Goal: Communication & Community: Participate in discussion

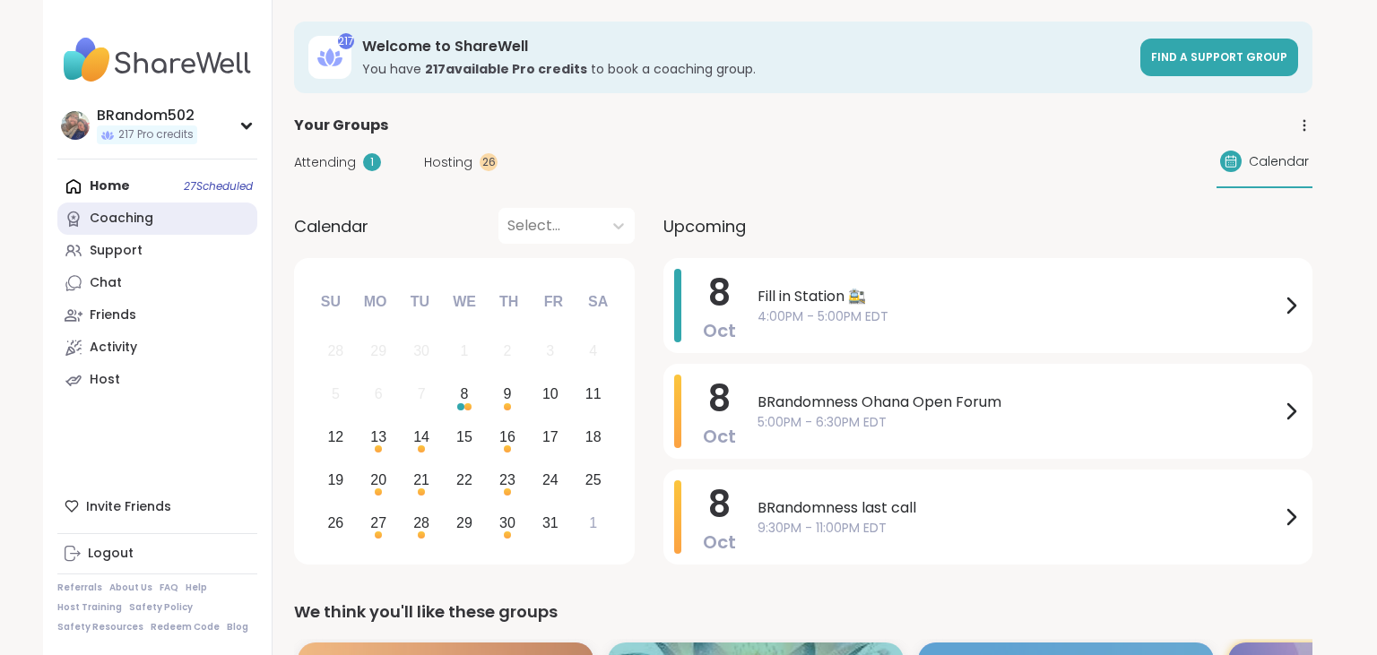
click at [161, 213] on link "Coaching" at bounding box center [157, 219] width 200 height 32
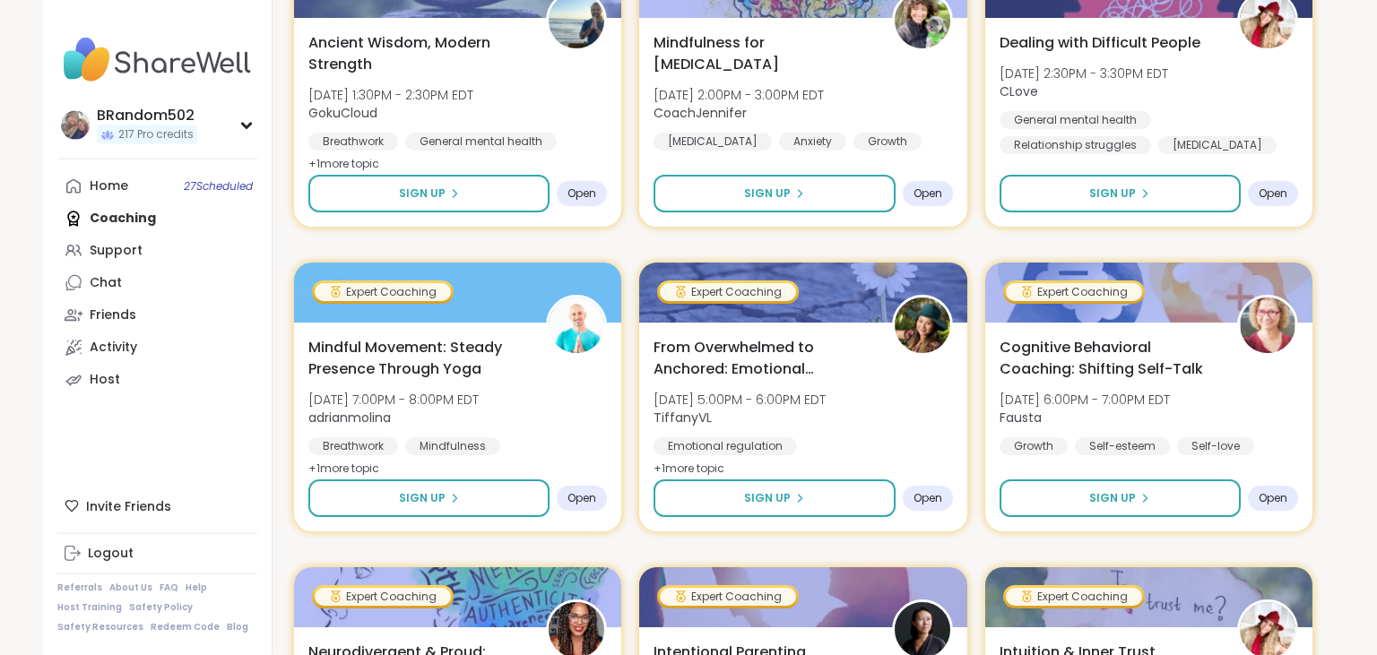
scroll to position [1326, 0]
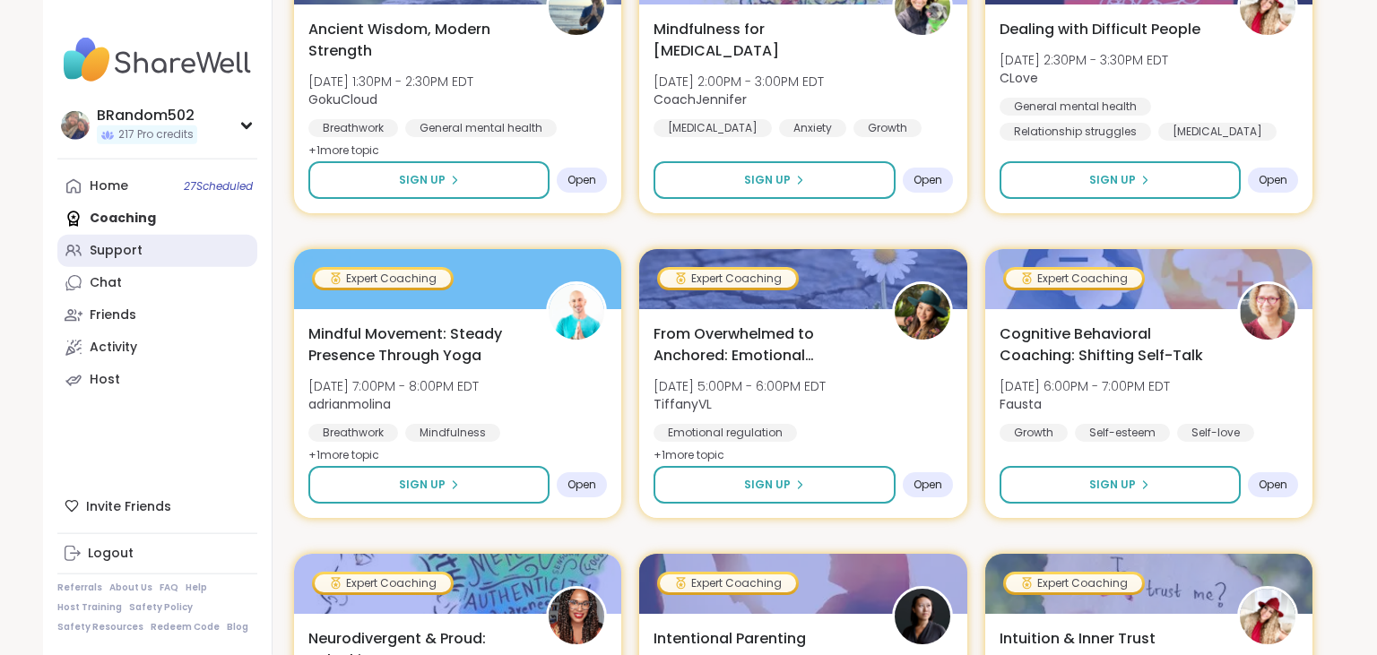
click at [173, 246] on link "Support" at bounding box center [157, 251] width 200 height 32
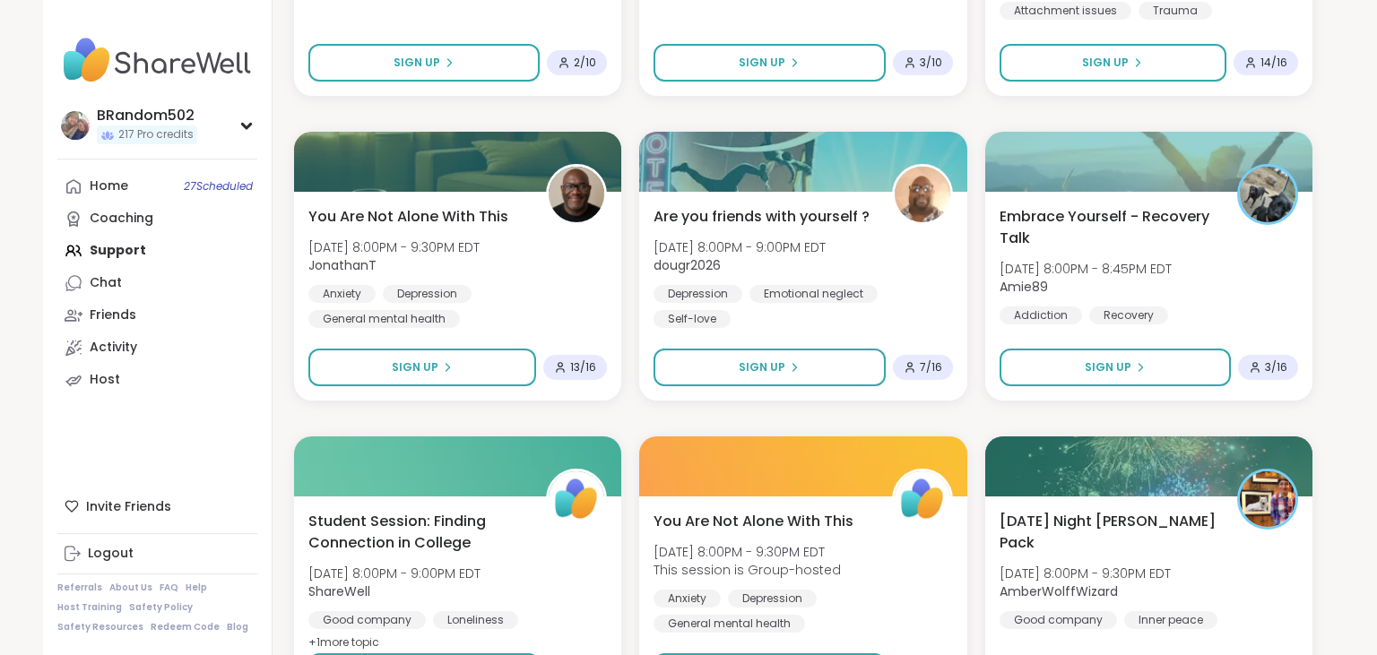
scroll to position [2365, 0]
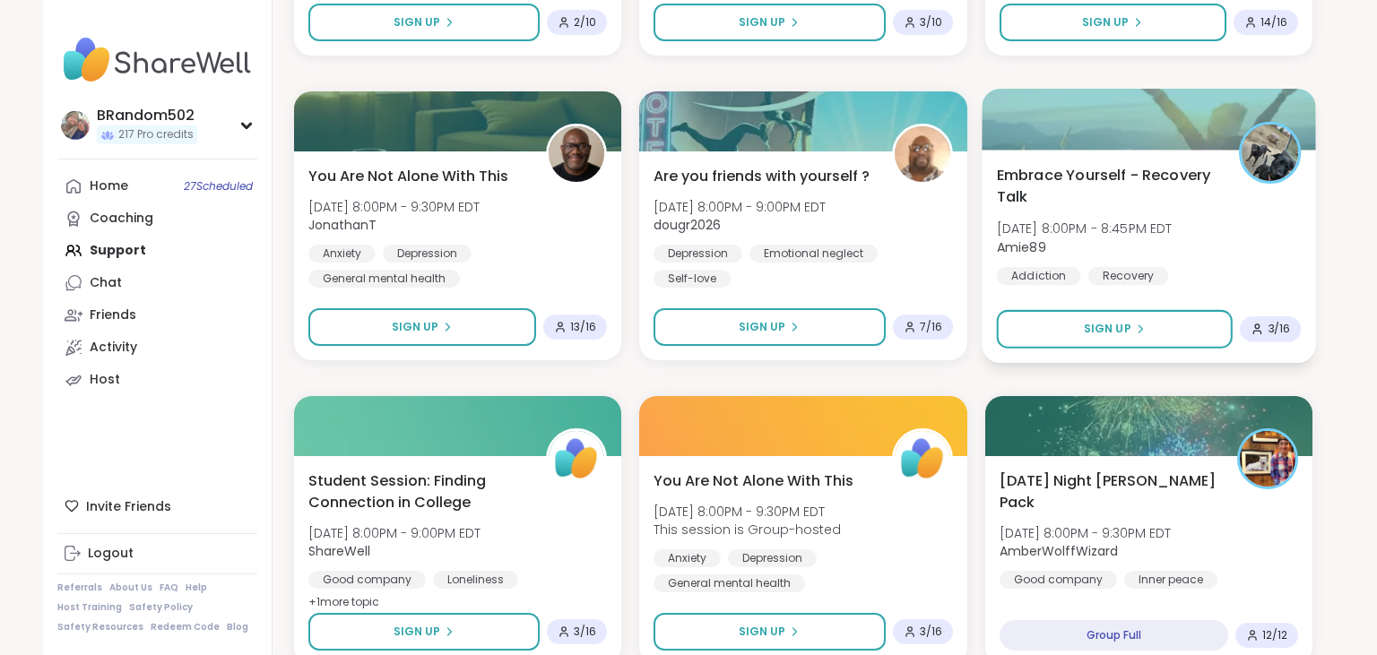
click at [1180, 196] on span "Embrace Yourself - Recovery Talk" at bounding box center [1107, 186] width 222 height 44
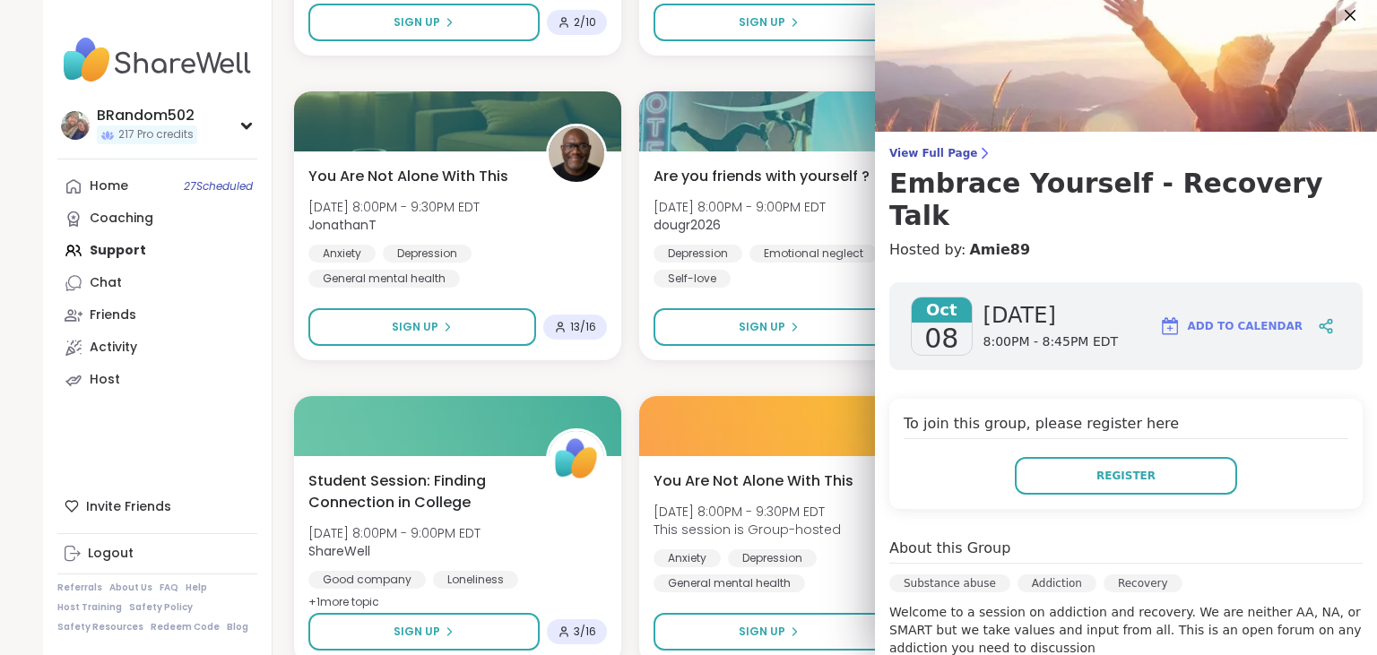
scroll to position [0, 0]
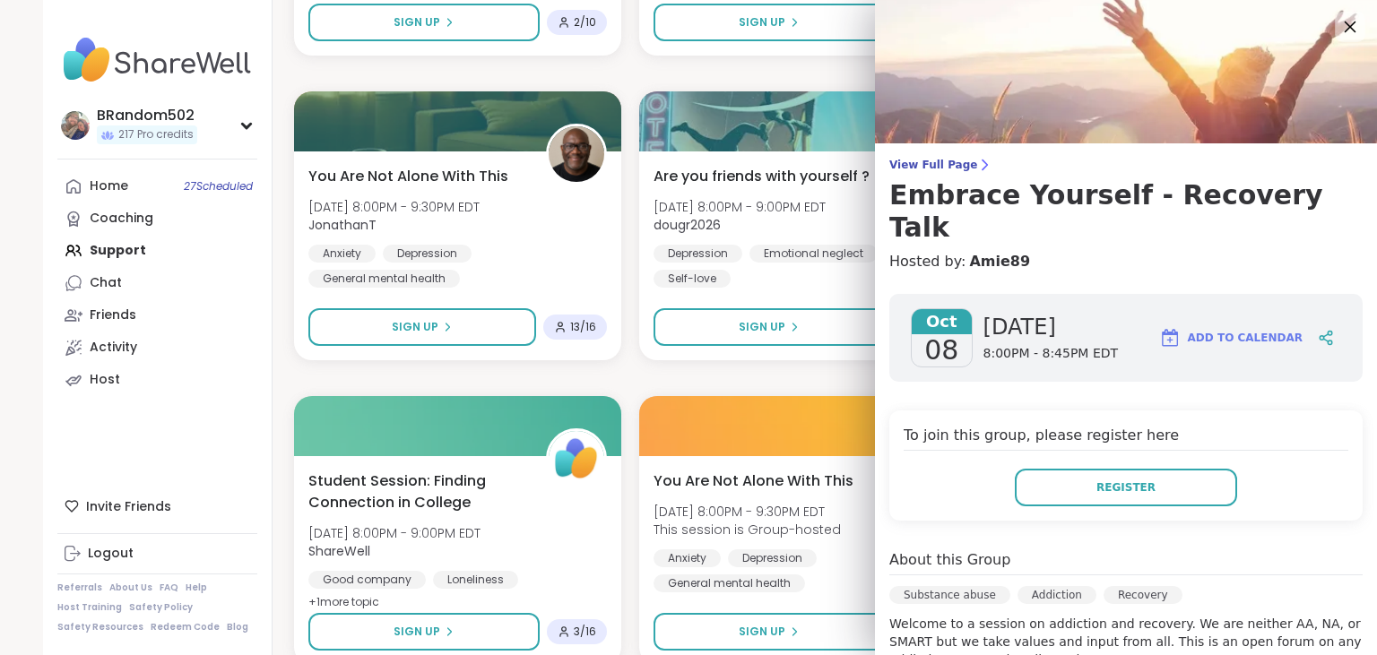
click at [1350, 25] on icon at bounding box center [1349, 26] width 22 height 22
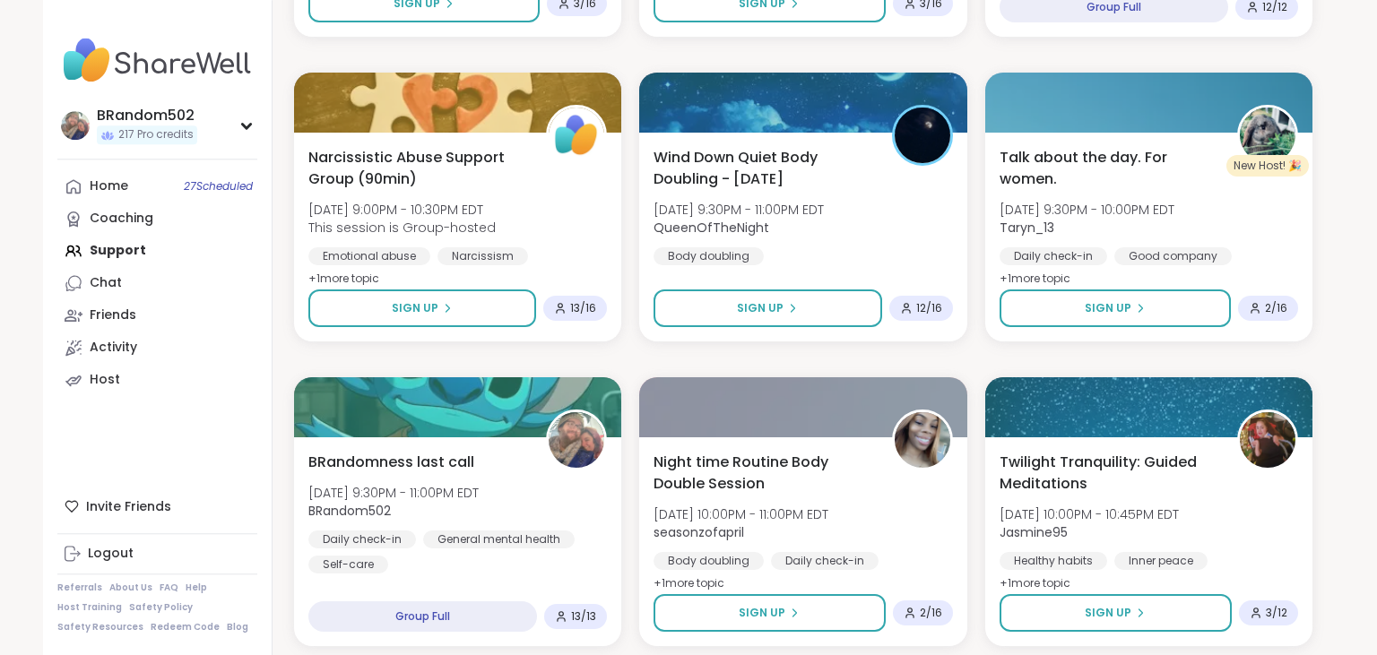
scroll to position [3016, 0]
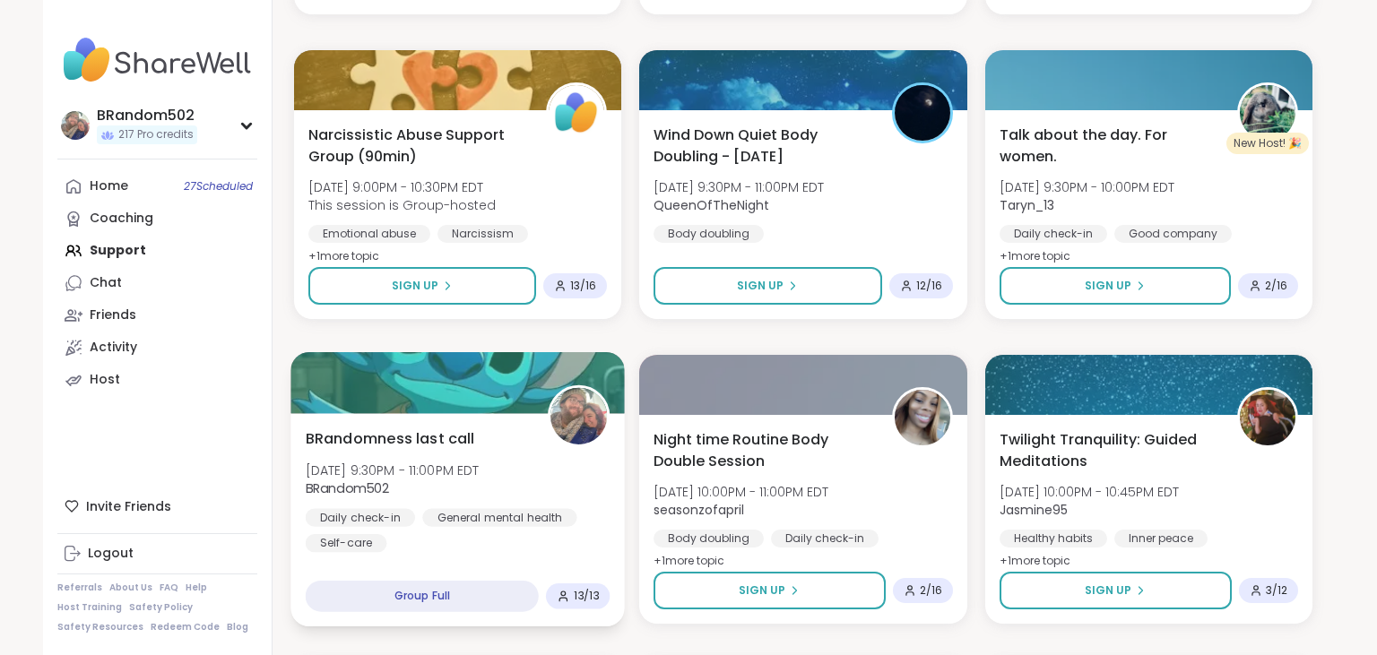
click at [468, 454] on div "BRandomness last call [DATE] 9:30PM - 11:00PM EDT BRandom502 Daily check-in Gen…" at bounding box center [458, 490] width 305 height 125
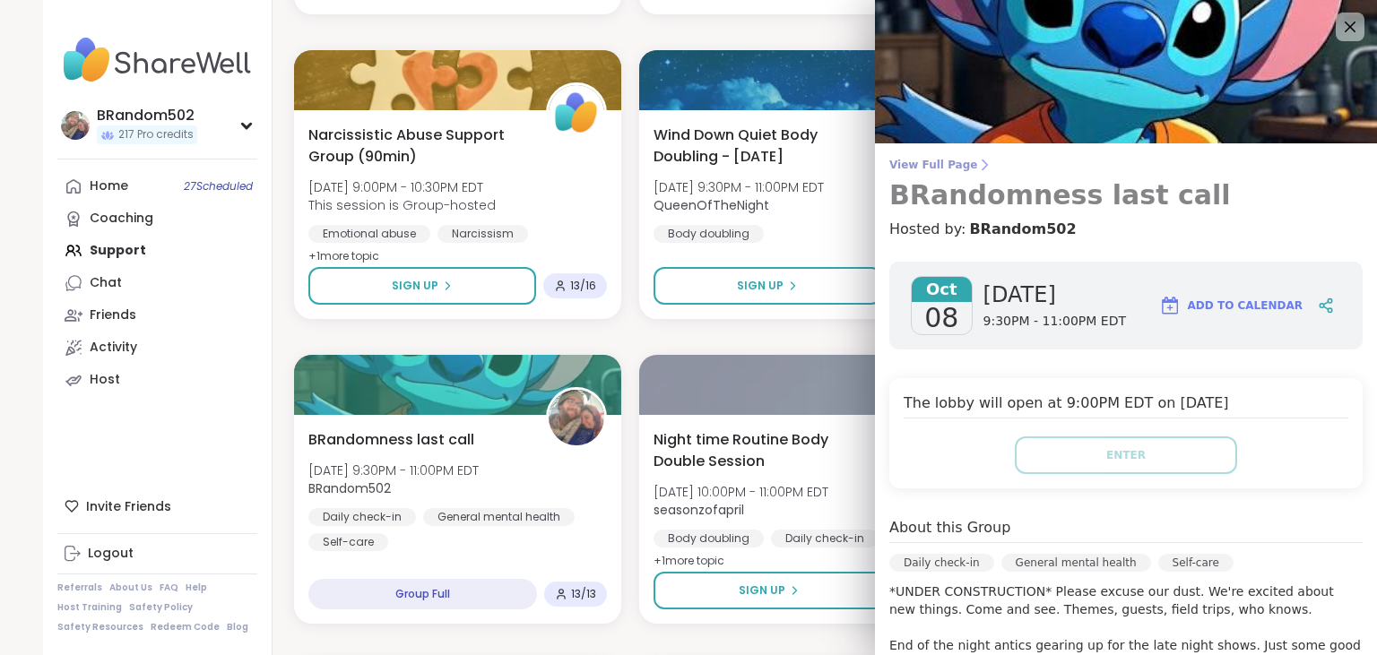
click at [920, 170] on span "View Full Page" at bounding box center [1125, 165] width 473 height 14
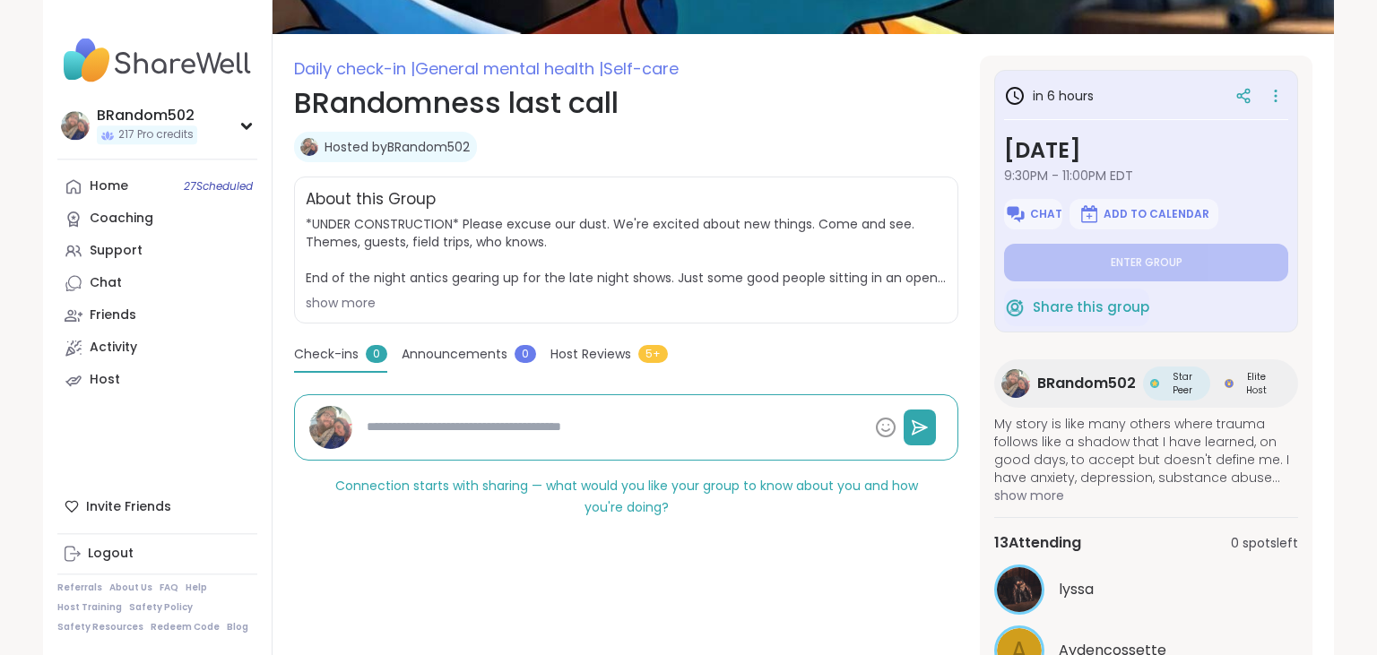
scroll to position [141, 0]
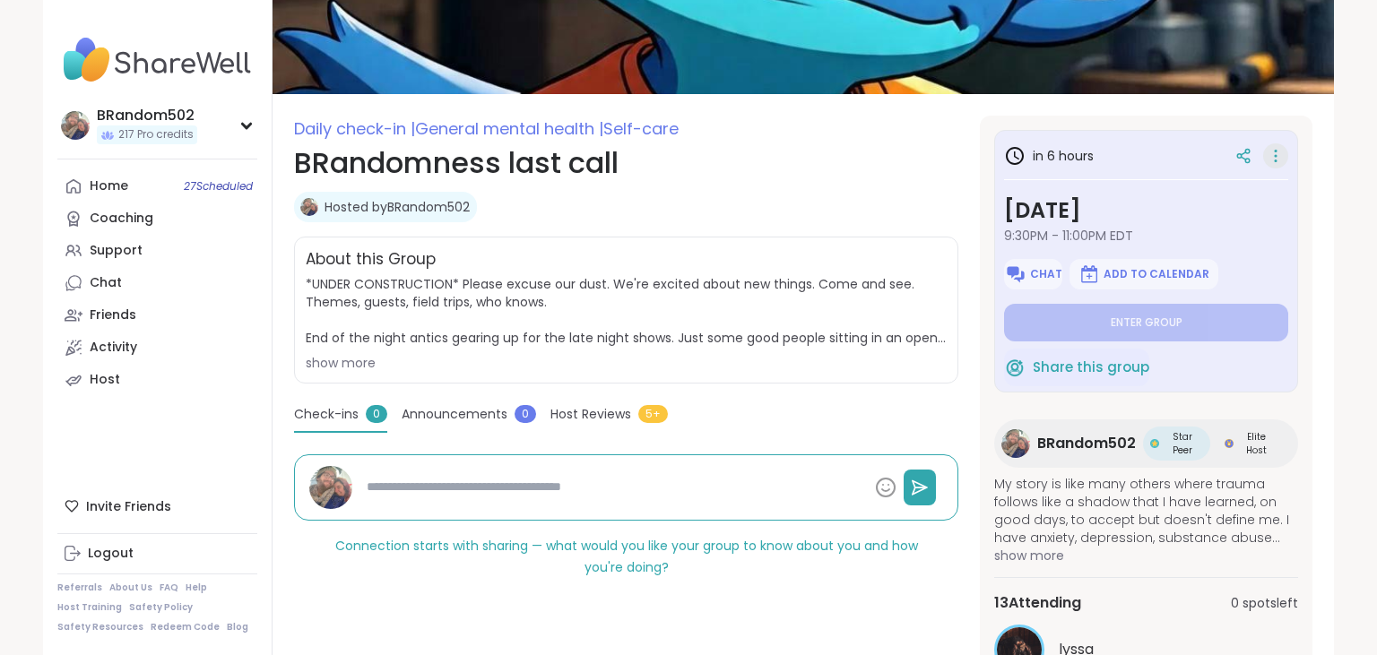
click at [1273, 158] on icon at bounding box center [1275, 155] width 18 height 25
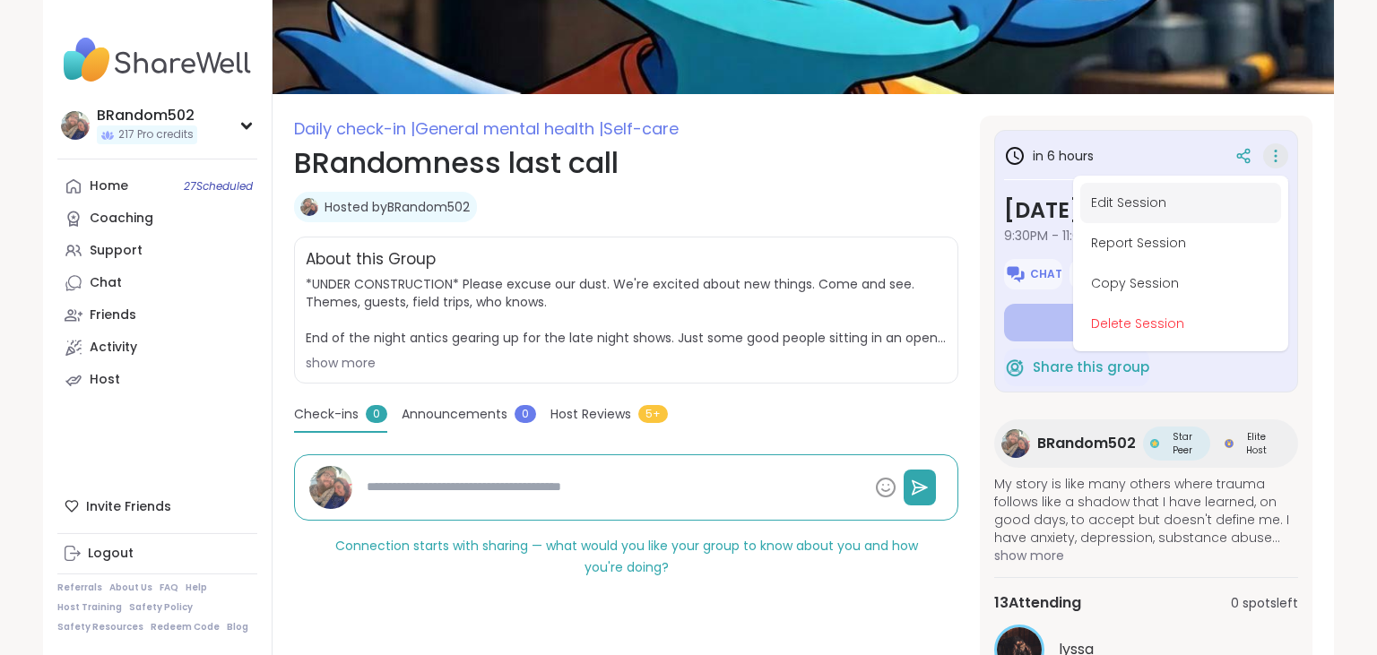
click at [1181, 203] on button "Edit Session" at bounding box center [1180, 203] width 201 height 40
type textarea "*"
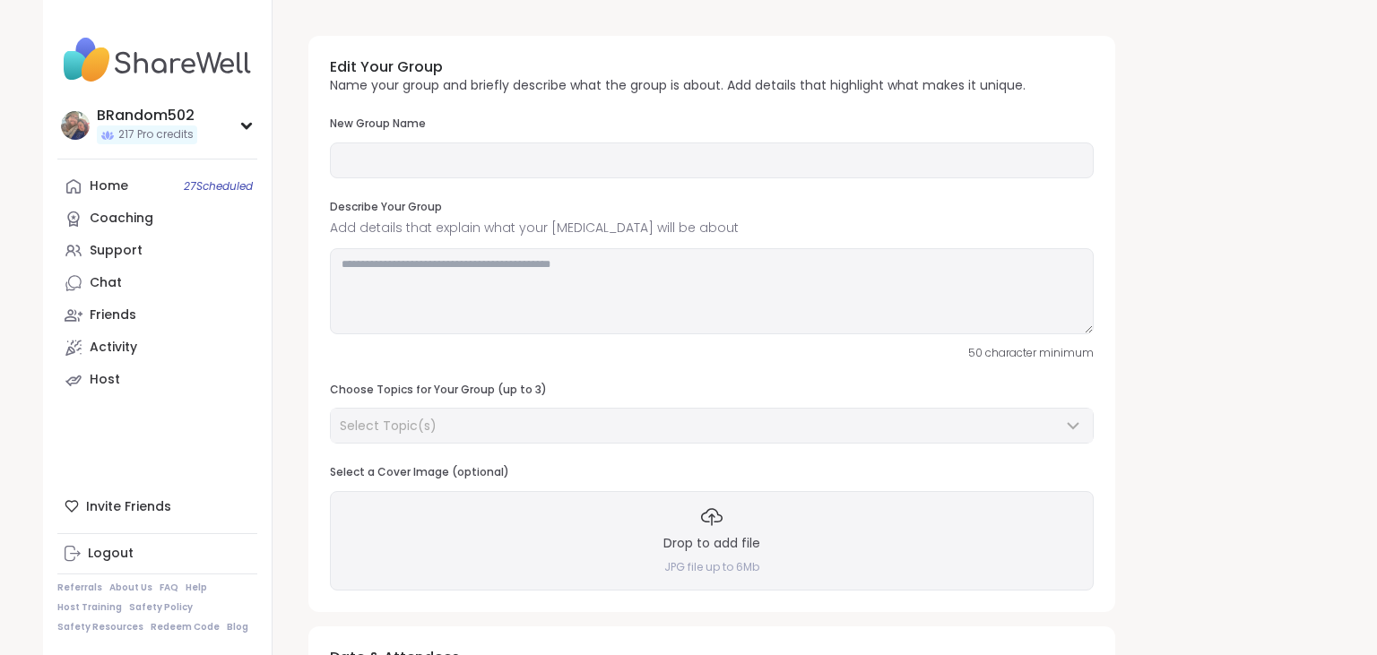
type input "**********"
type textarea "**********"
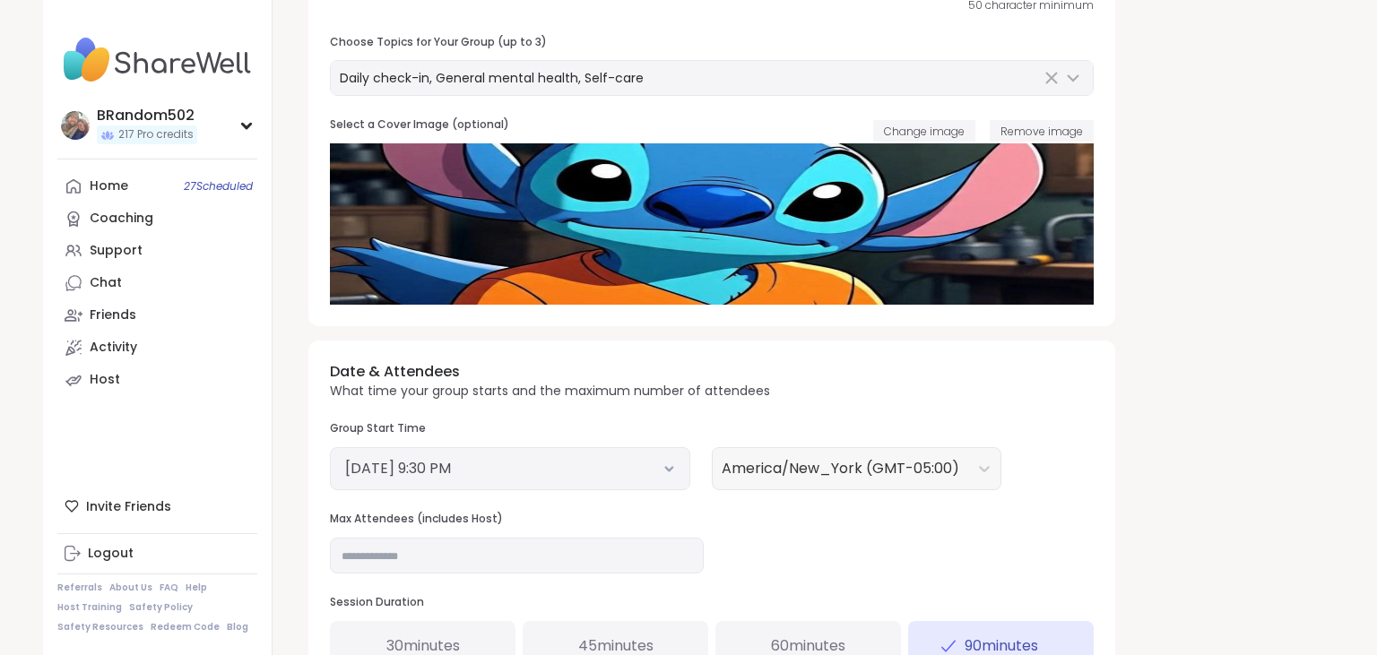
scroll to position [350, 0]
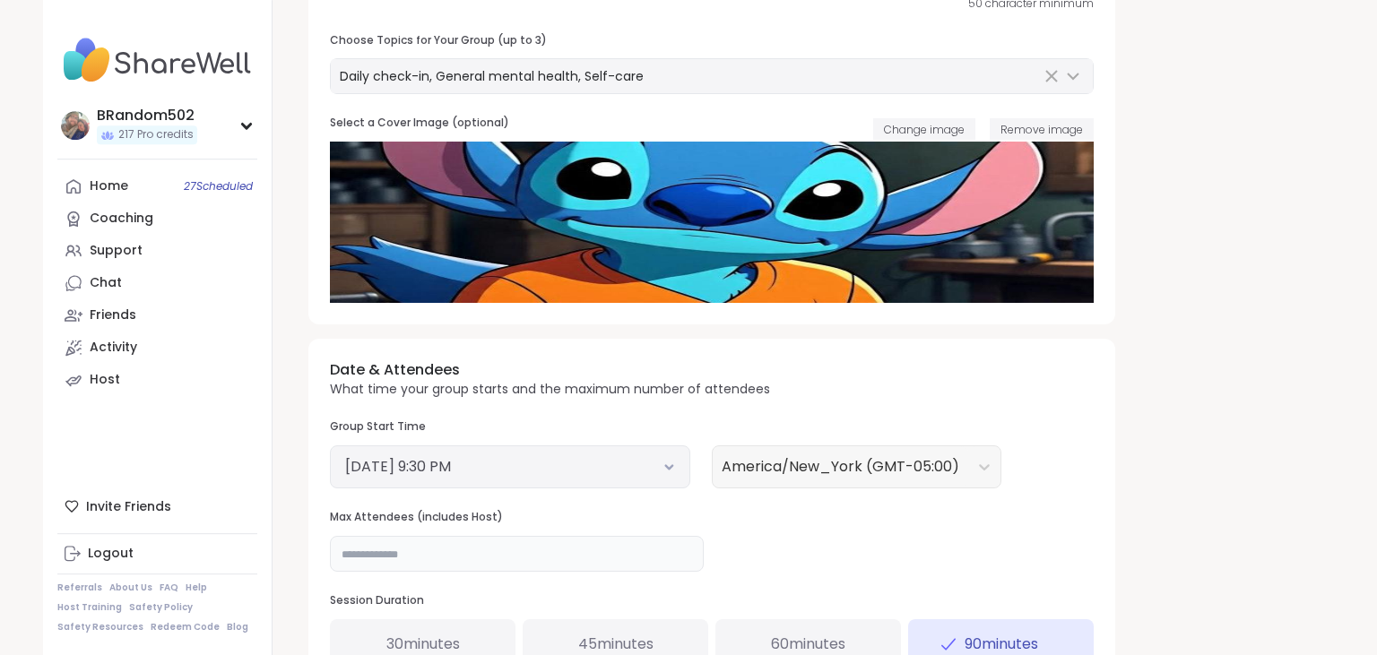
click at [397, 547] on input "**" at bounding box center [517, 554] width 374 height 36
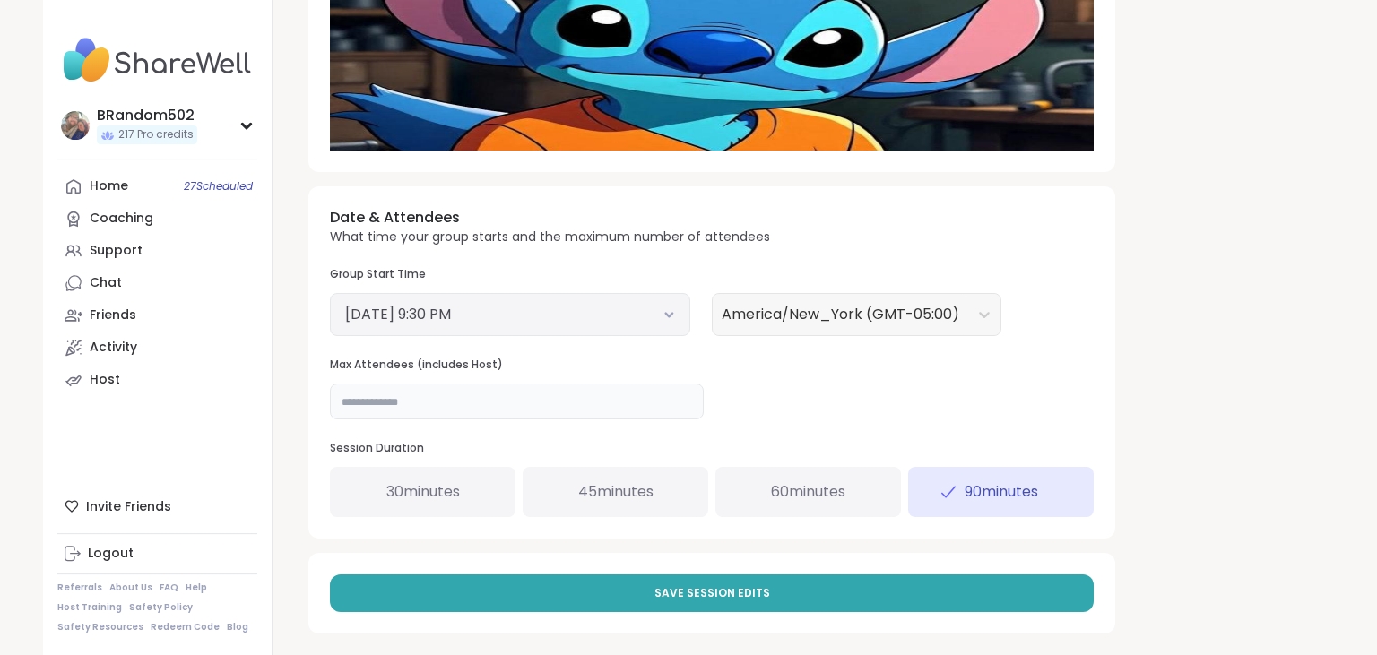
scroll to position [512, 0]
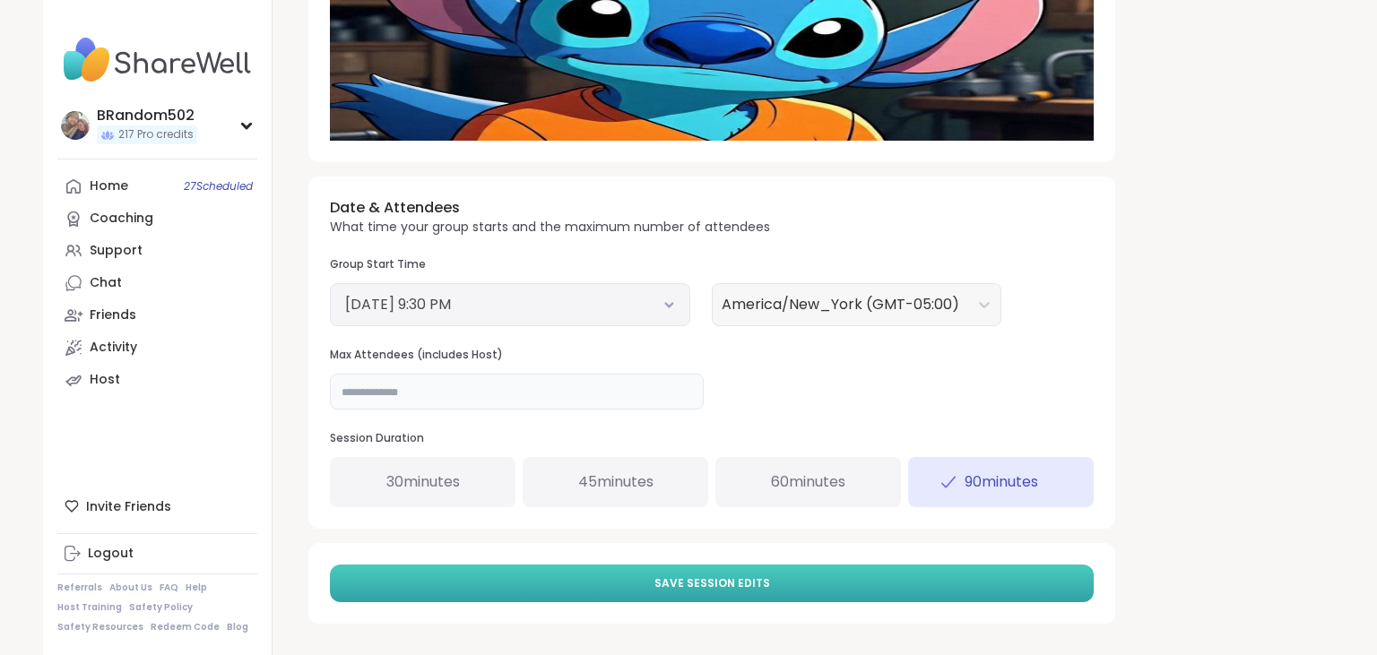
type input "**"
click at [974, 580] on button "Save Session Edits" at bounding box center [712, 584] width 764 height 38
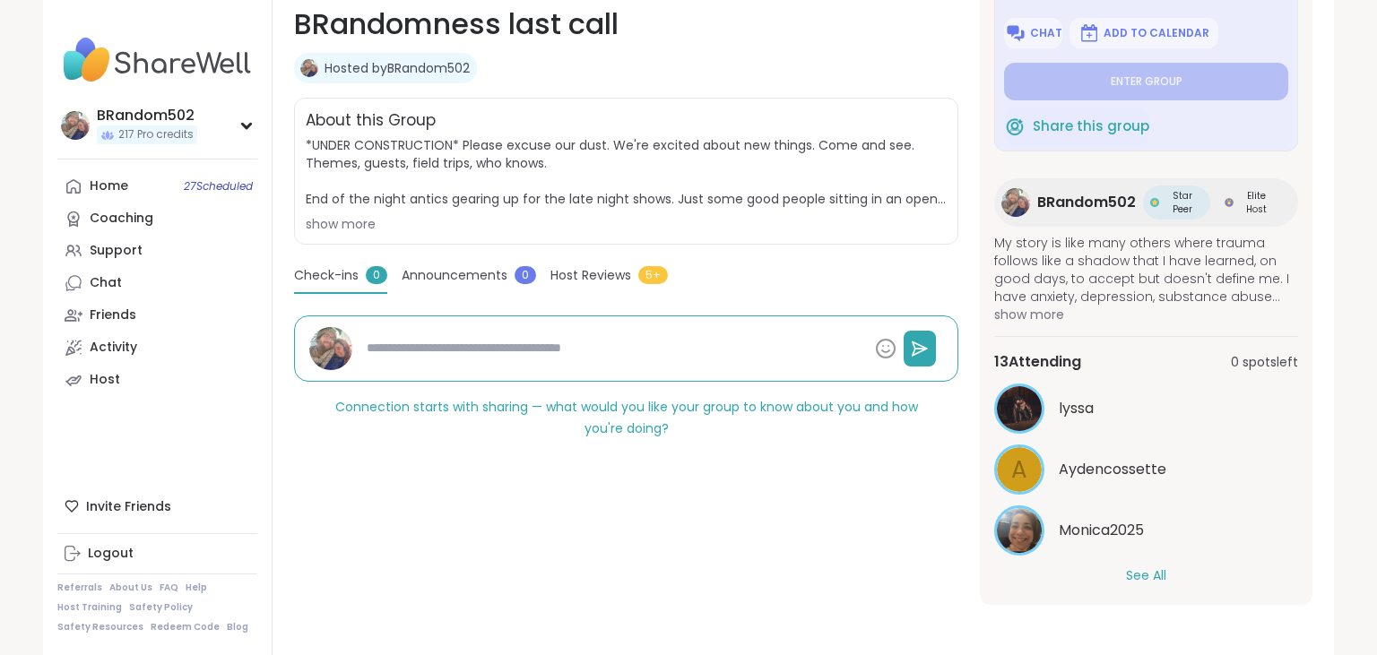
scroll to position [110, 0]
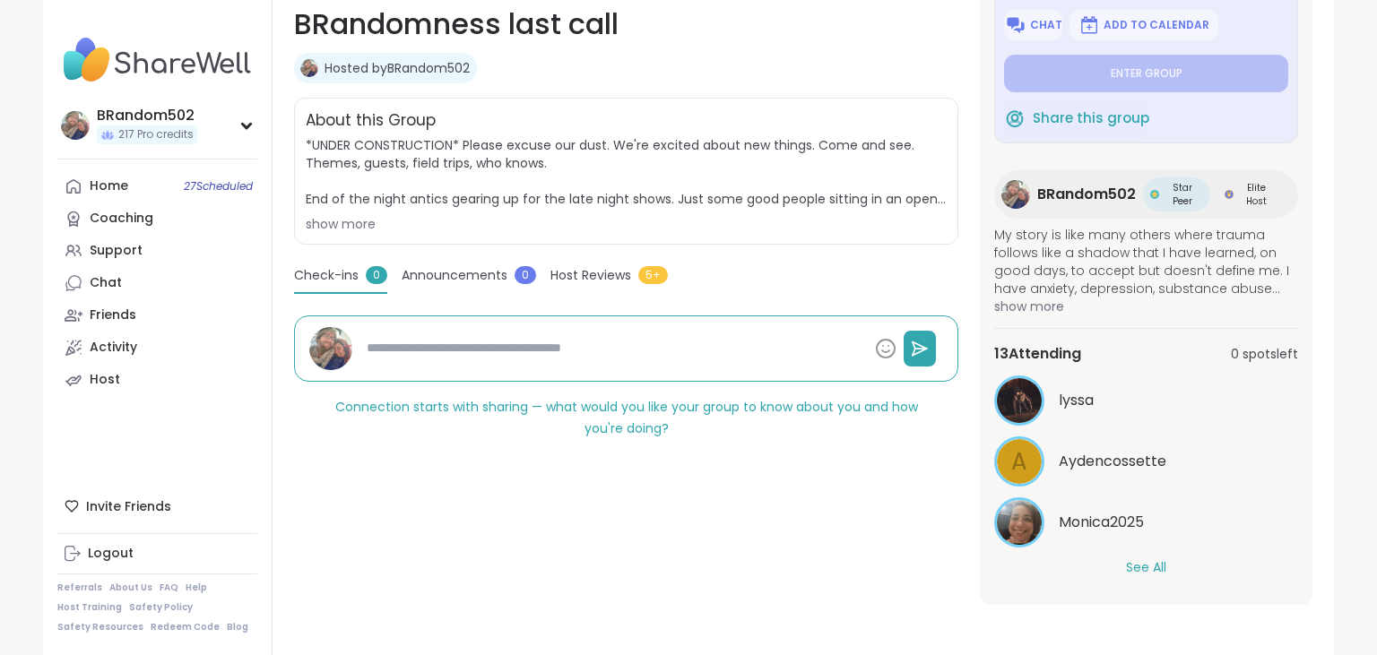
click at [1143, 570] on button "See All" at bounding box center [1146, 567] width 40 height 19
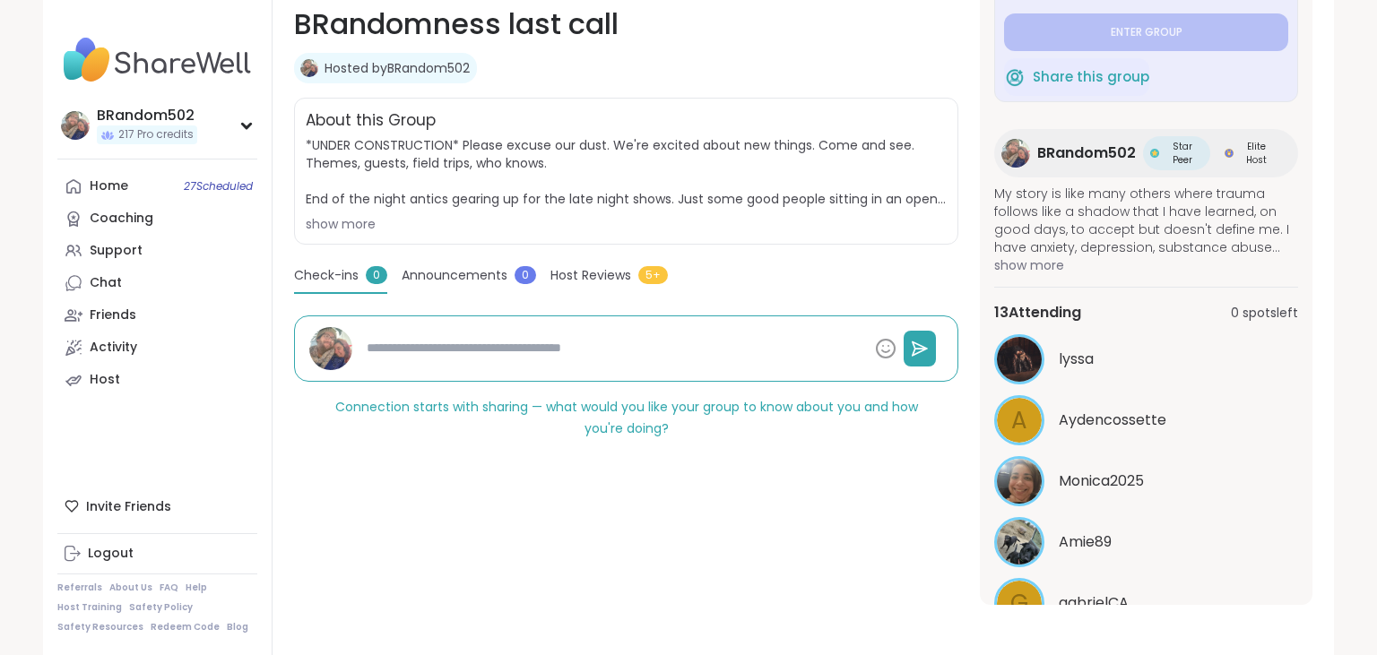
scroll to position [140, 0]
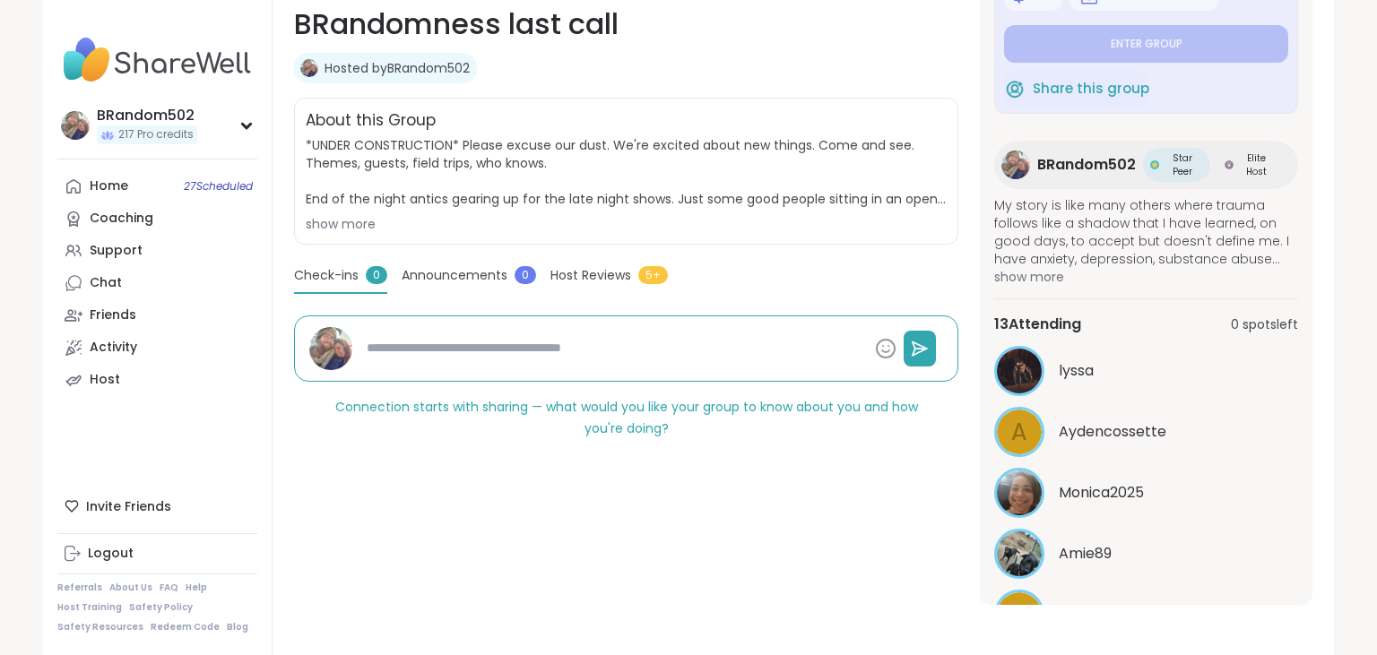
type textarea "*"
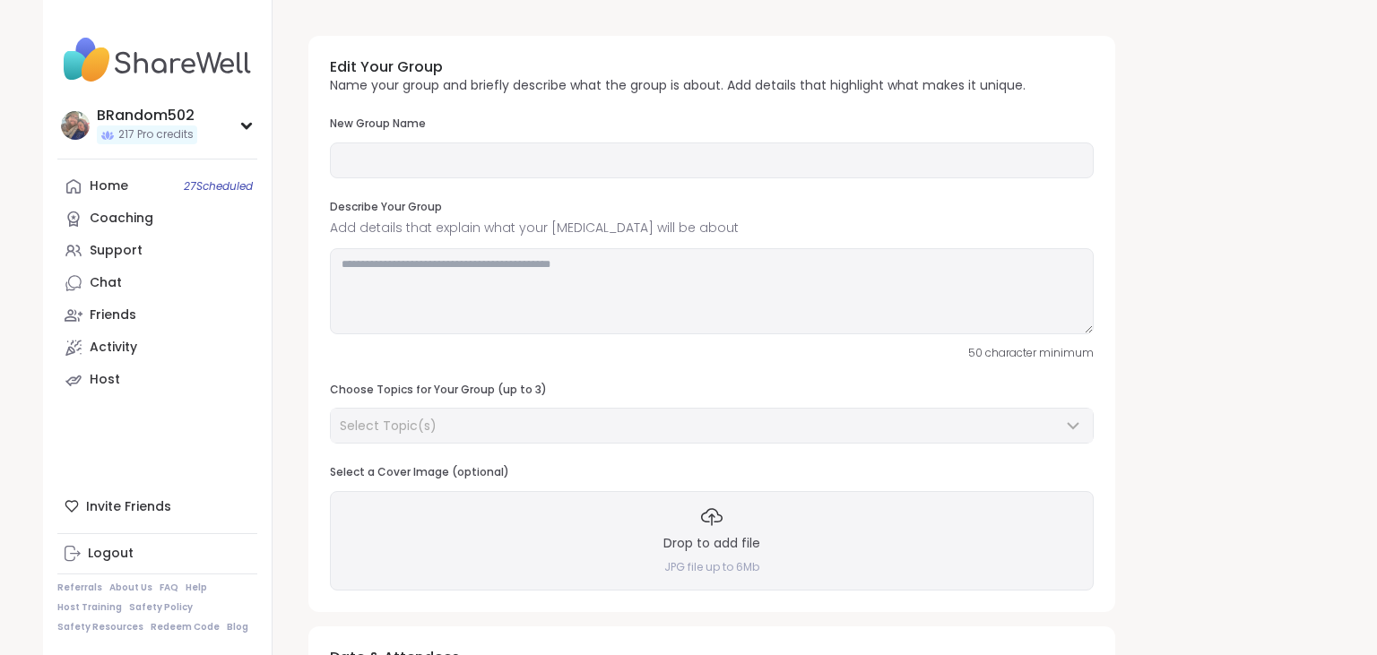
type input "**********"
type textarea "**********"
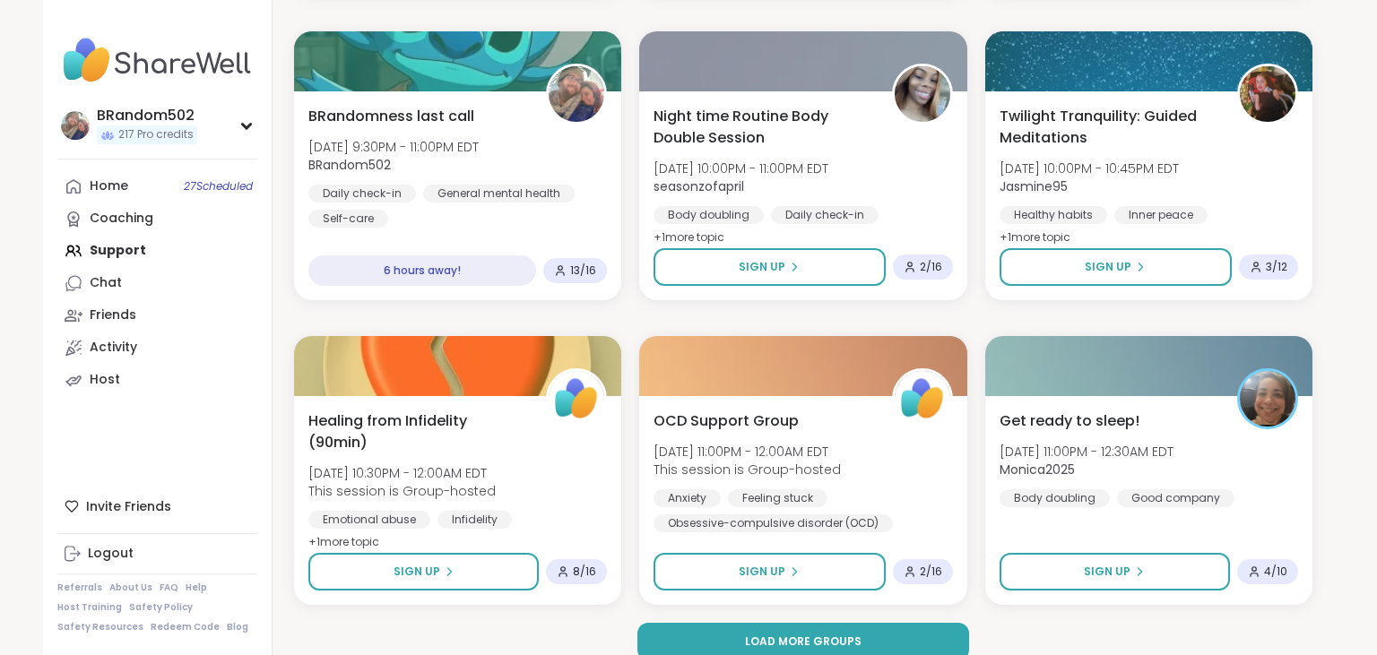
scroll to position [3362, 0]
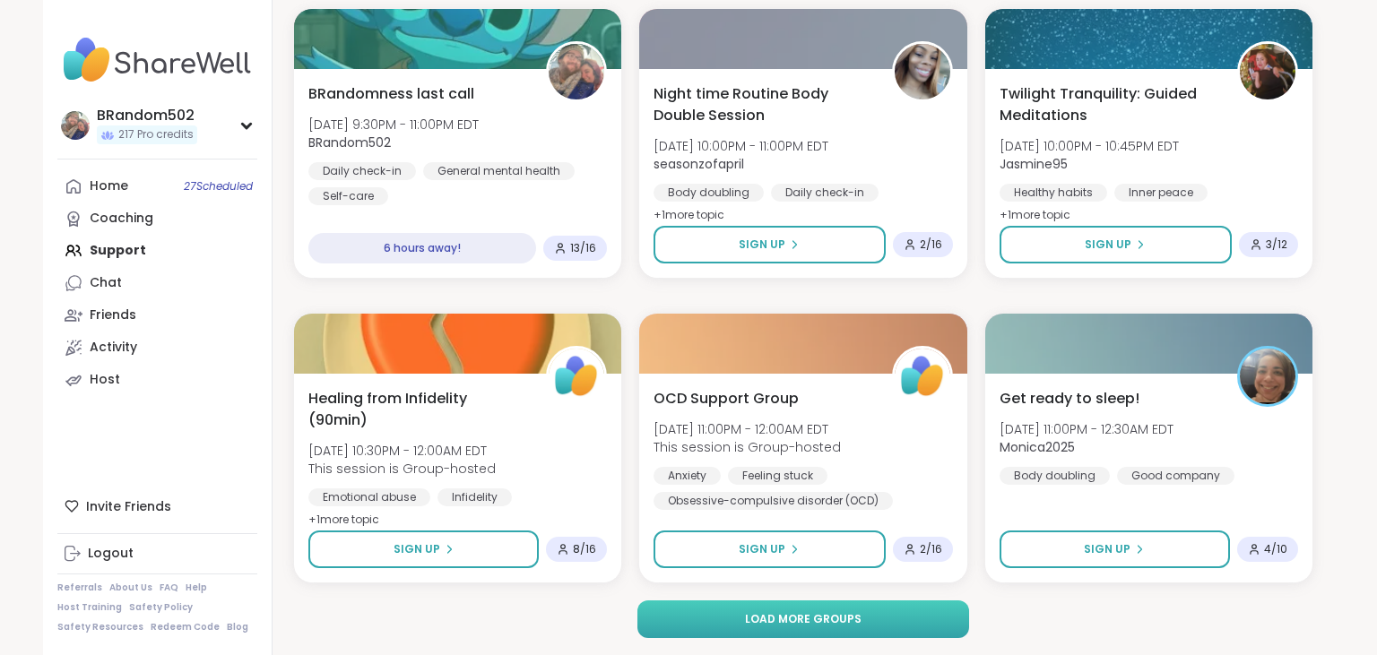
click at [931, 611] on button "Load more groups" at bounding box center [803, 620] width 333 height 38
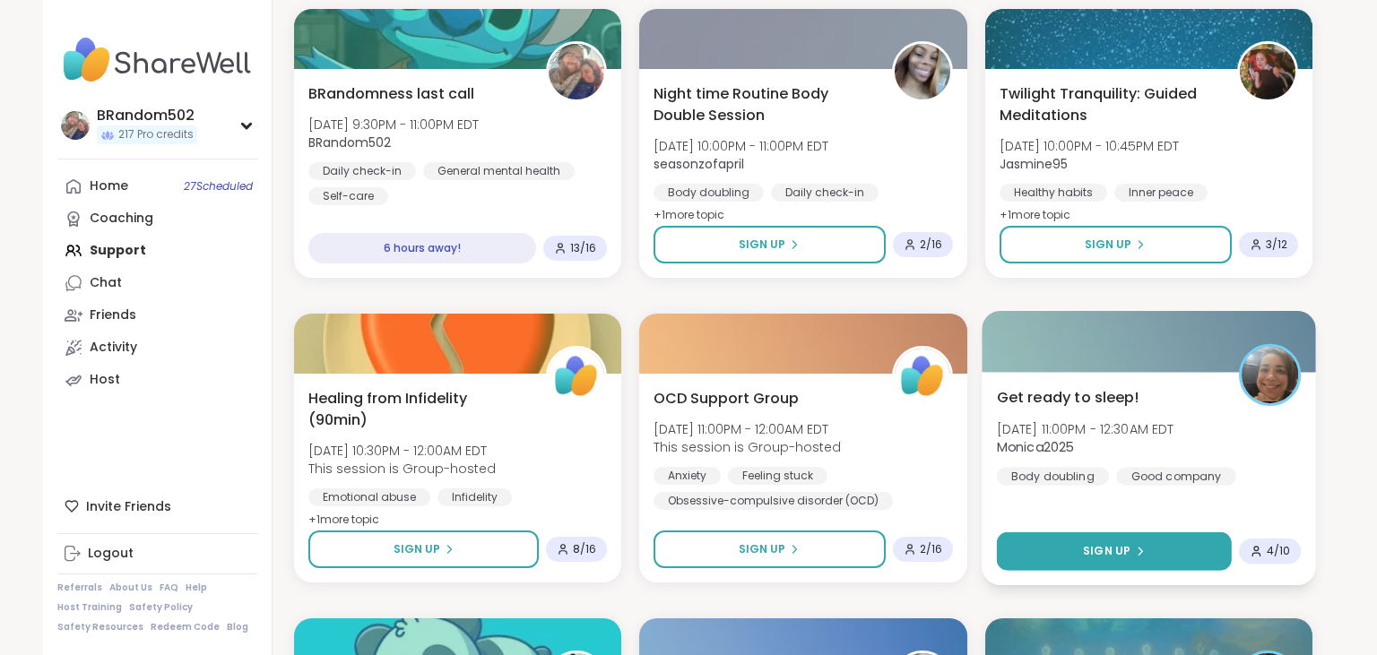
click at [1096, 551] on span "Sign Up" at bounding box center [1107, 551] width 48 height 16
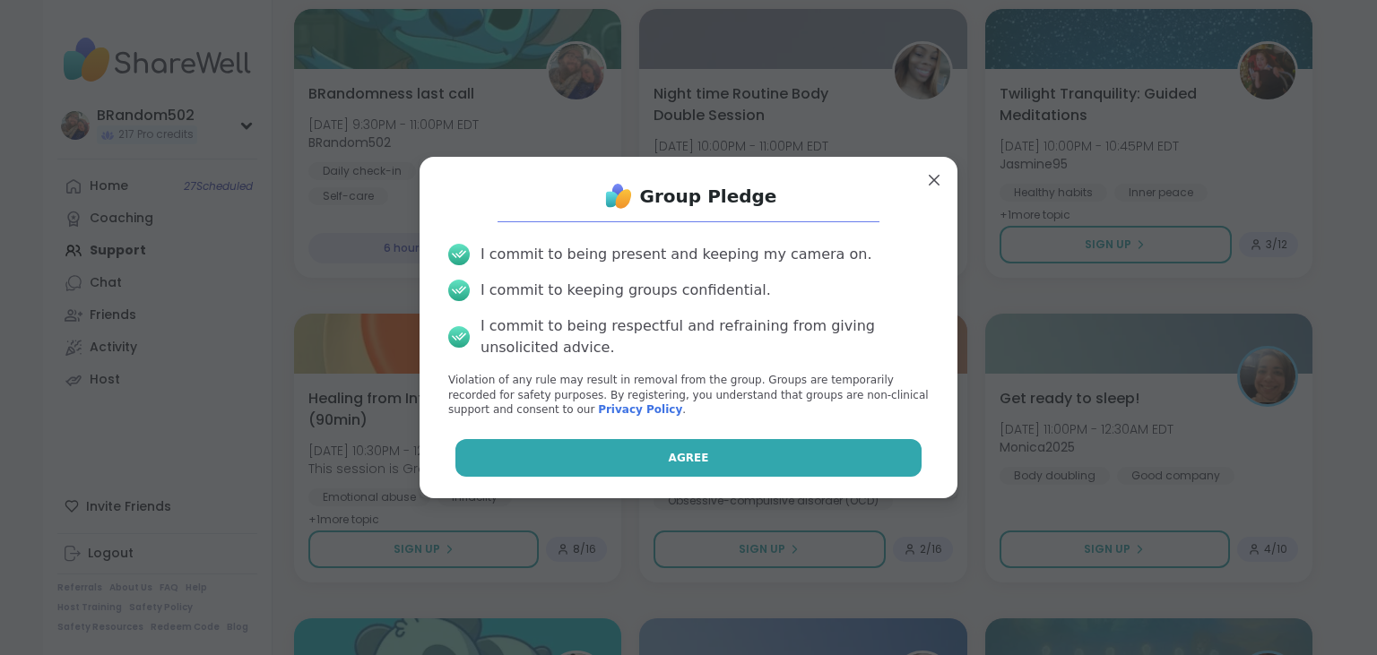
click at [832, 465] on button "Agree" at bounding box center [688, 458] width 467 height 38
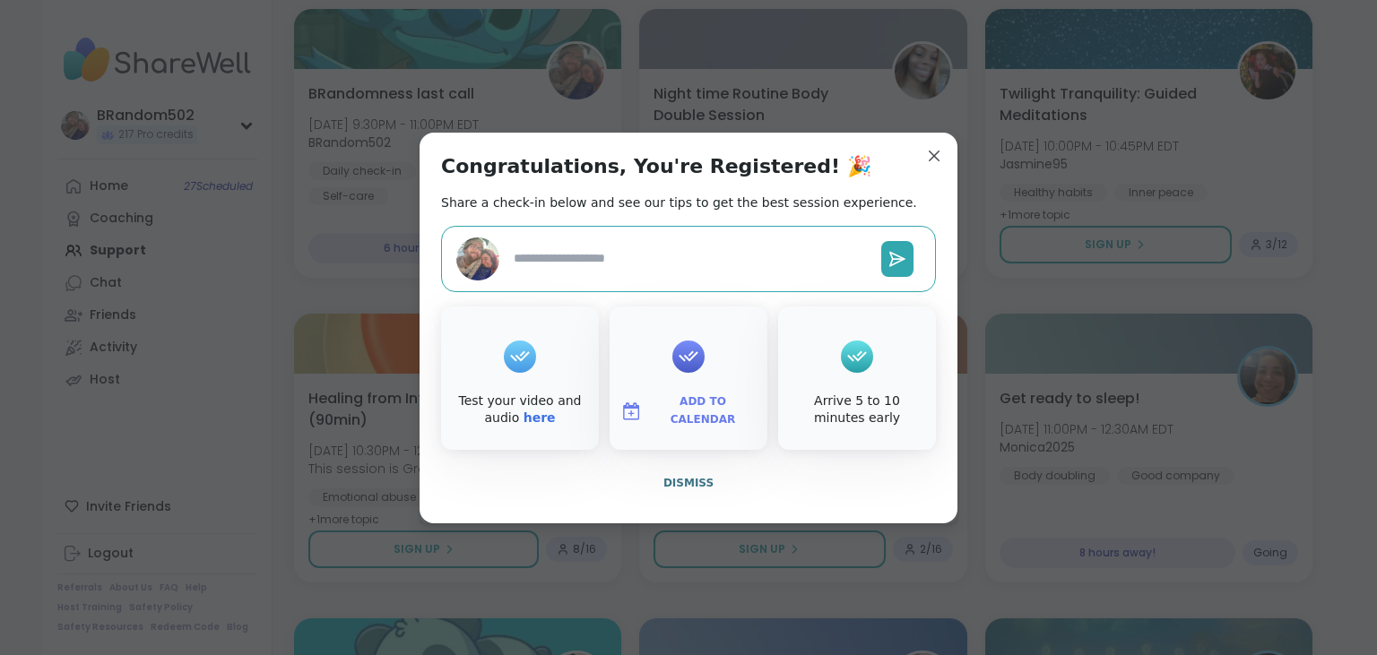
type textarea "*"
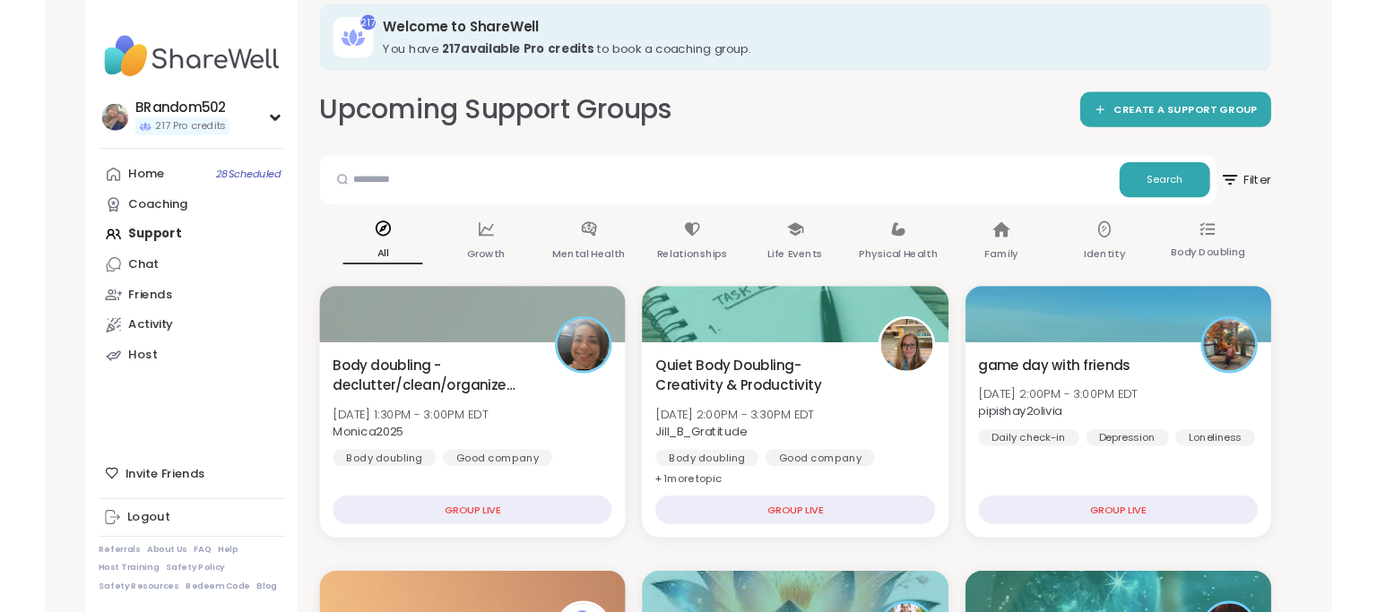
scroll to position [0, 0]
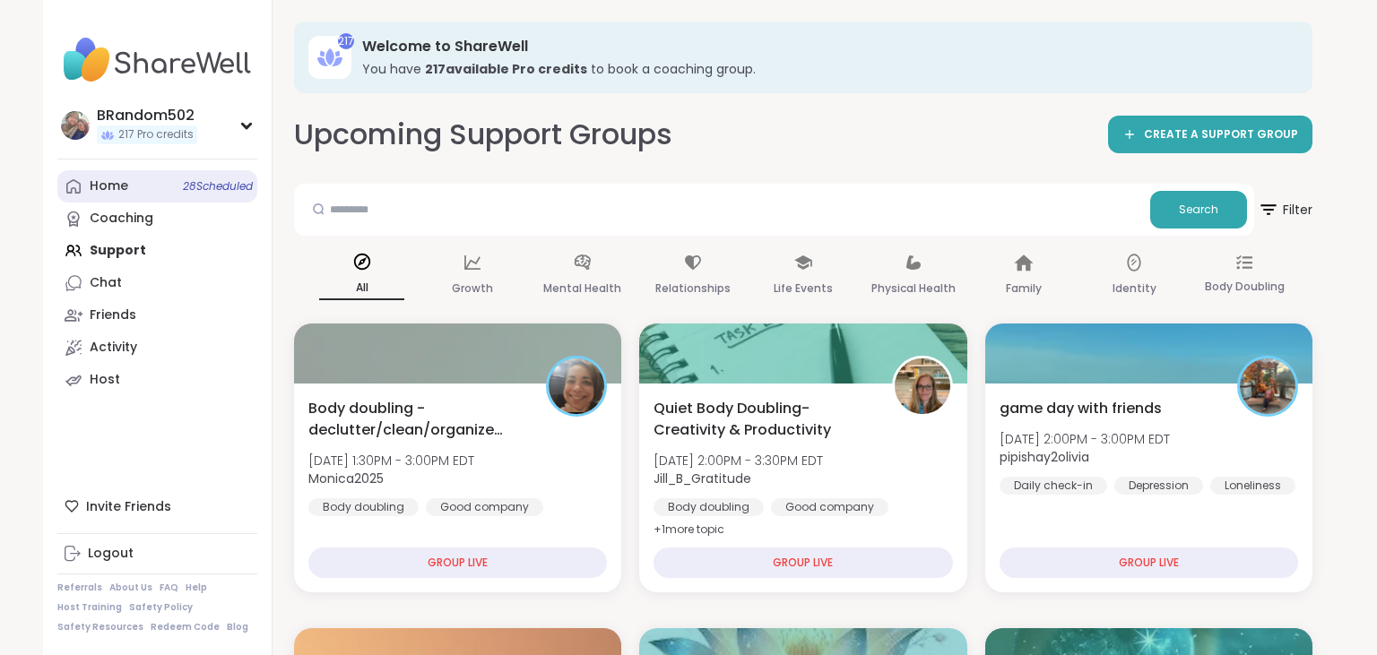
click at [139, 199] on link "Home 28 Scheduled" at bounding box center [157, 186] width 200 height 32
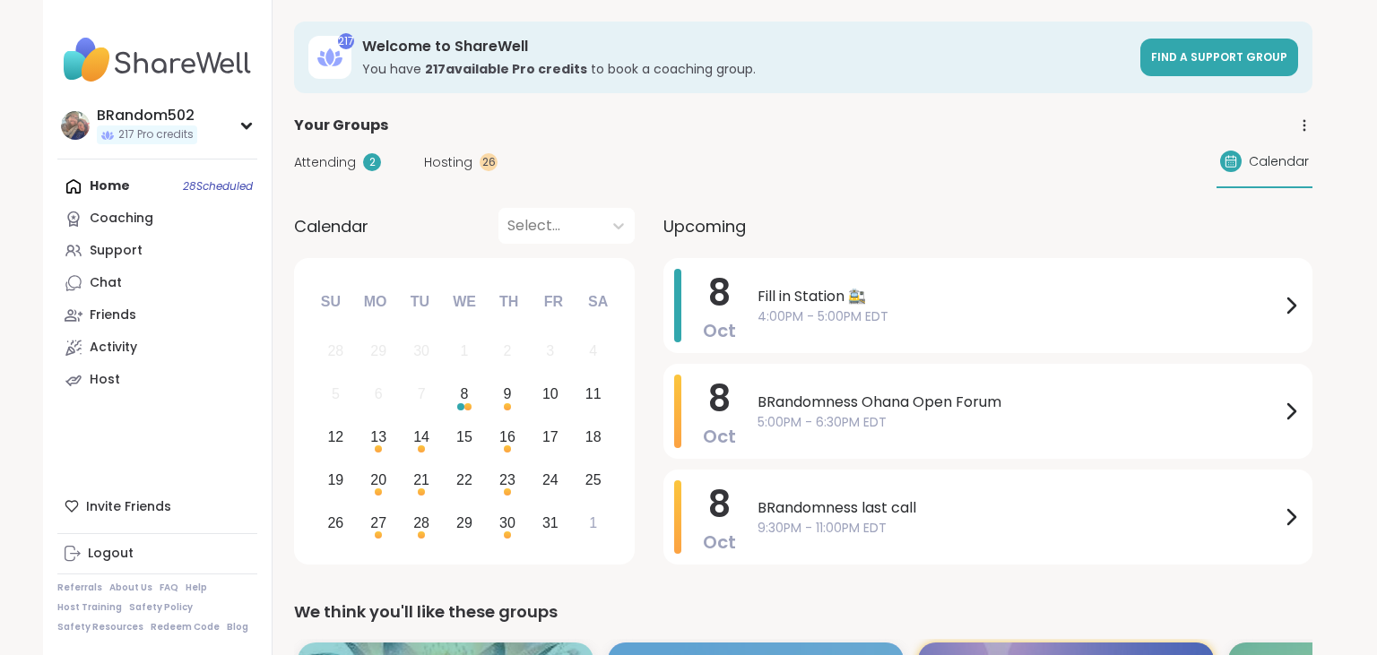
click at [332, 165] on span "Attending" at bounding box center [325, 162] width 62 height 19
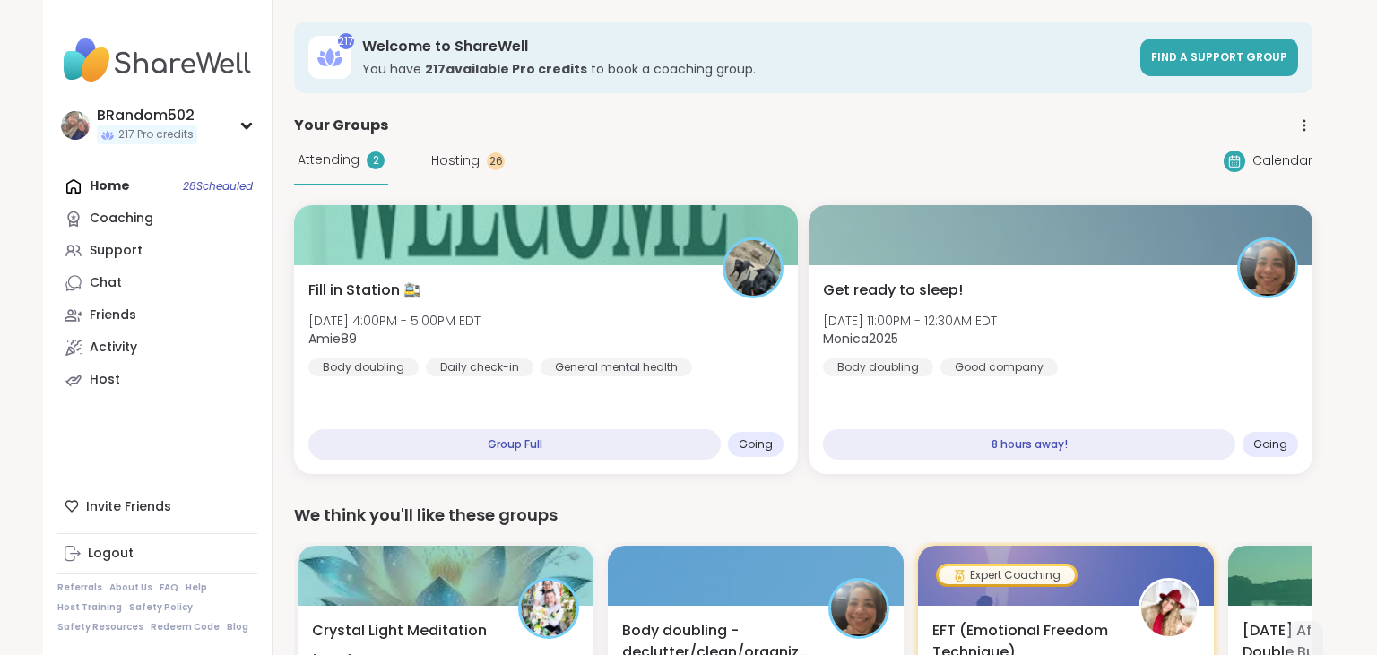
click at [463, 160] on span "Hosting" at bounding box center [455, 160] width 48 height 19
